Goal: Transaction & Acquisition: Obtain resource

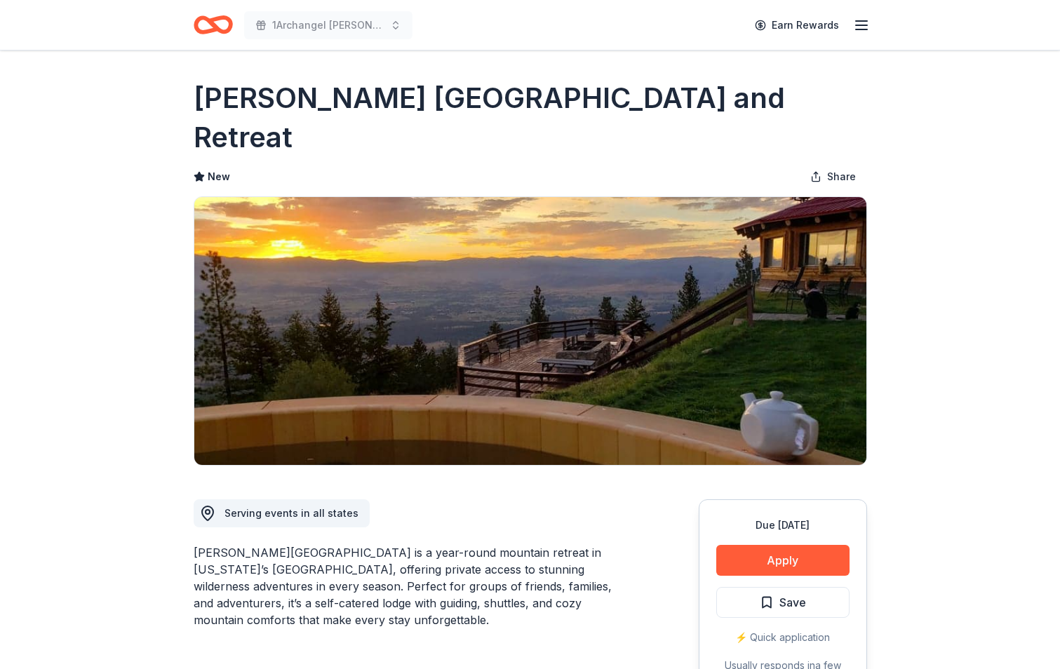
click at [199, 24] on icon "Home" at bounding box center [213, 24] width 39 height 33
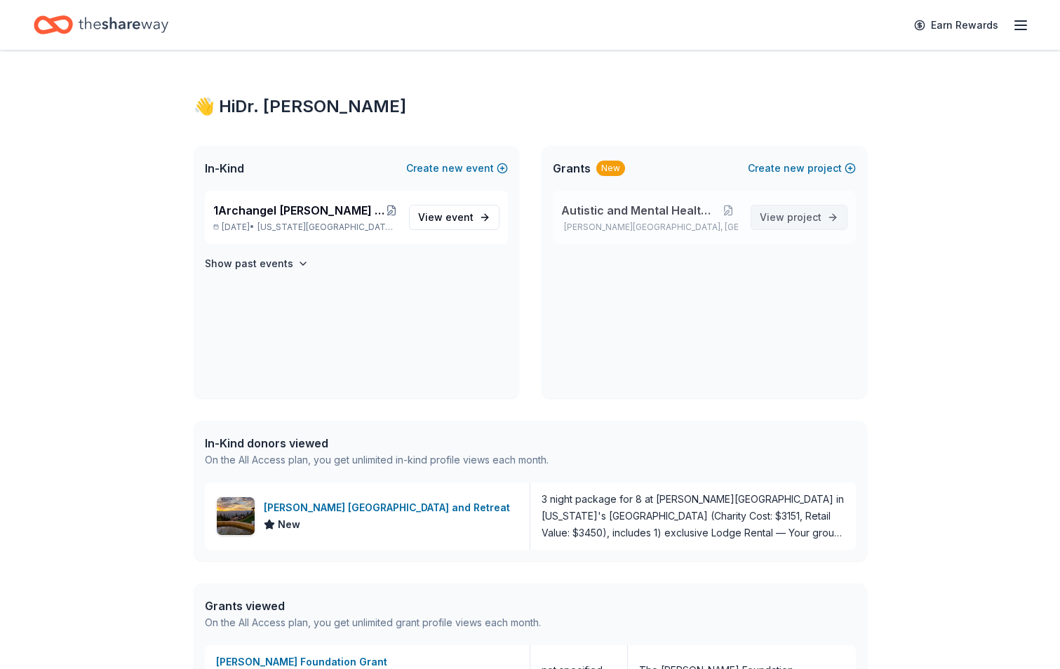
click at [797, 216] on span "project" at bounding box center [804, 217] width 34 height 12
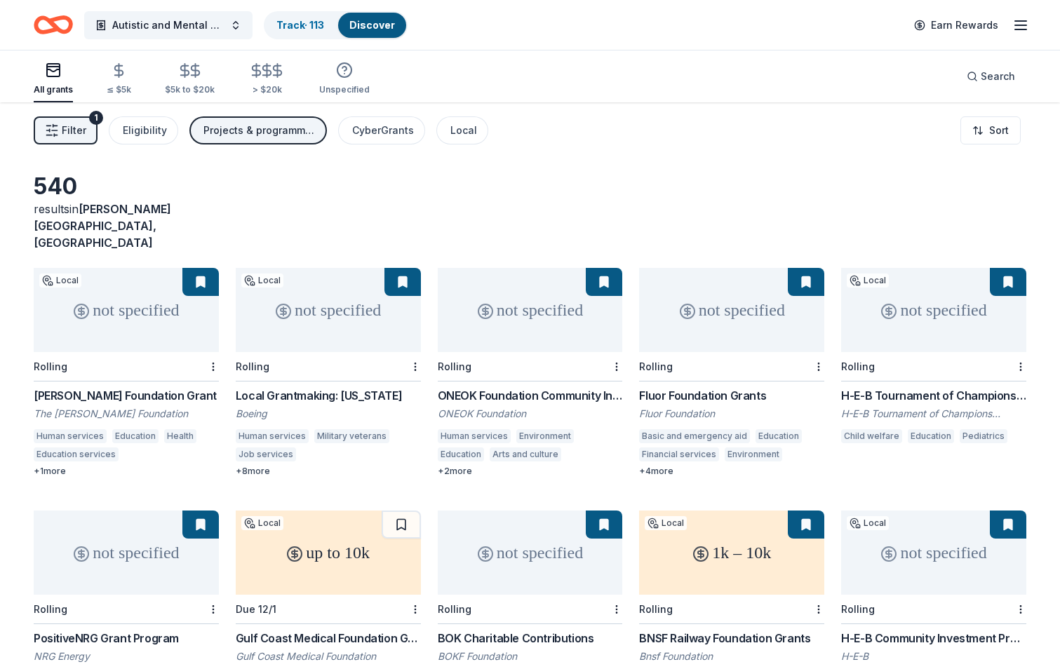
click at [152, 291] on div "not specified" at bounding box center [126, 310] width 185 height 84
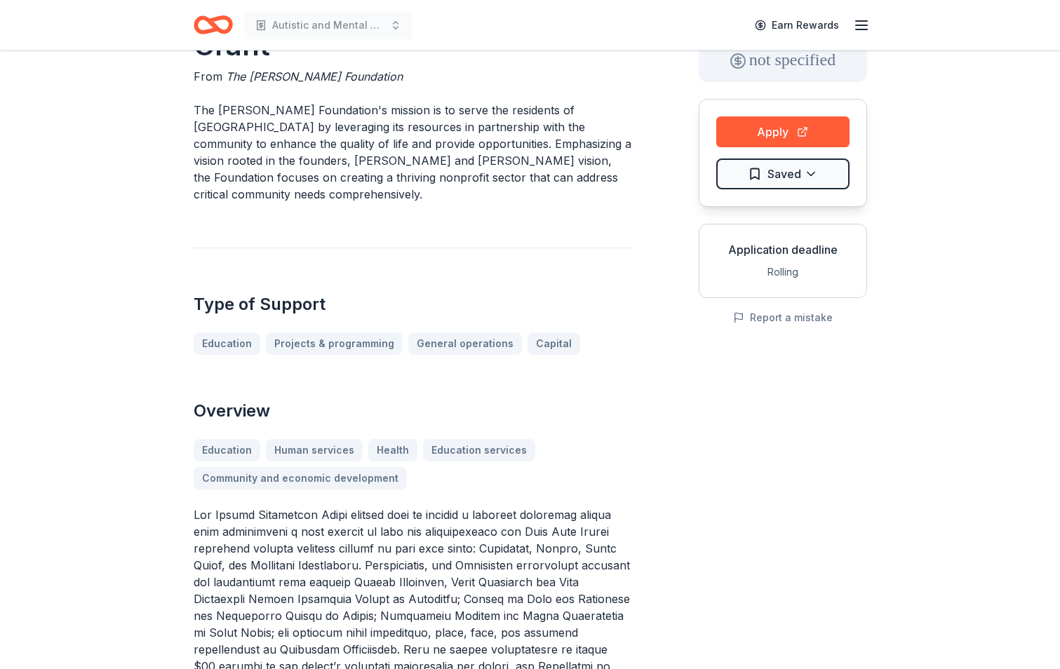
scroll to position [70, 0]
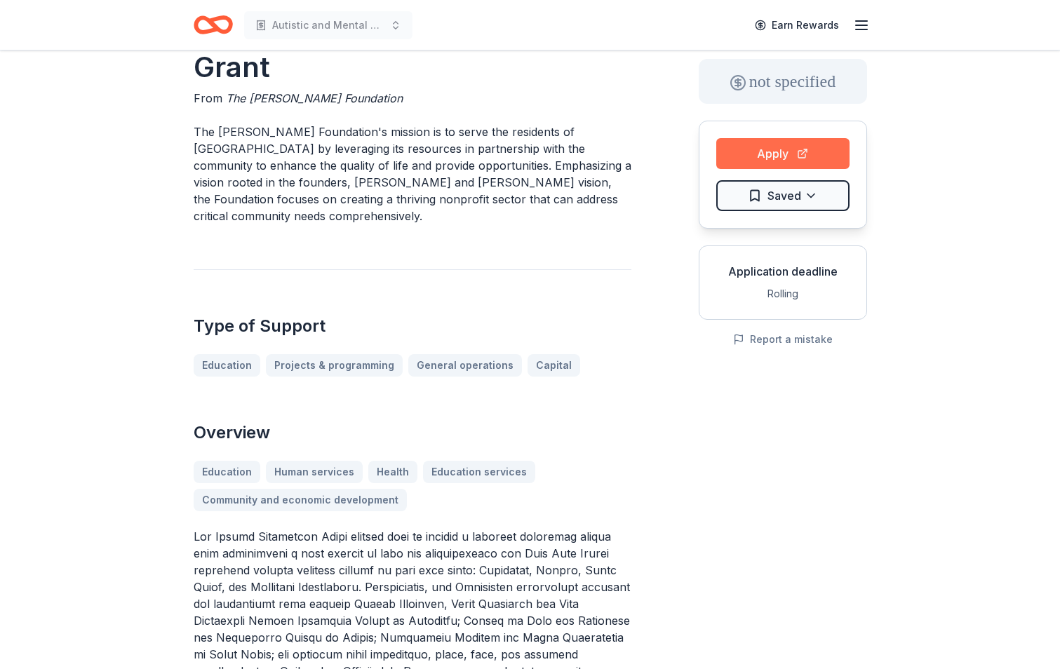
click at [787, 147] on button "Apply" at bounding box center [783, 153] width 133 height 31
